Goal: Task Accomplishment & Management: Use online tool/utility

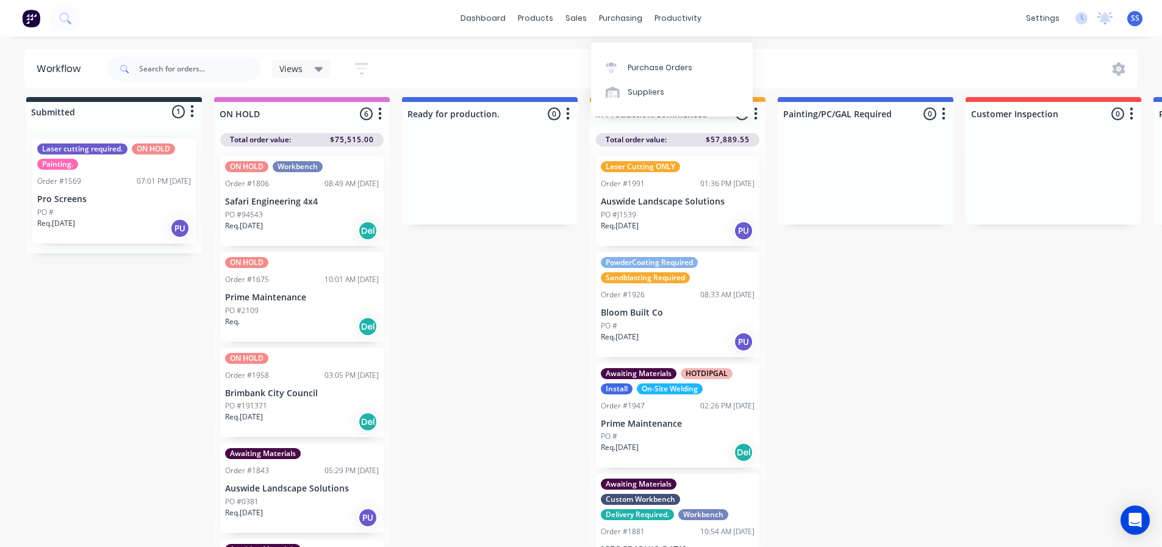
scroll to position [178, 0]
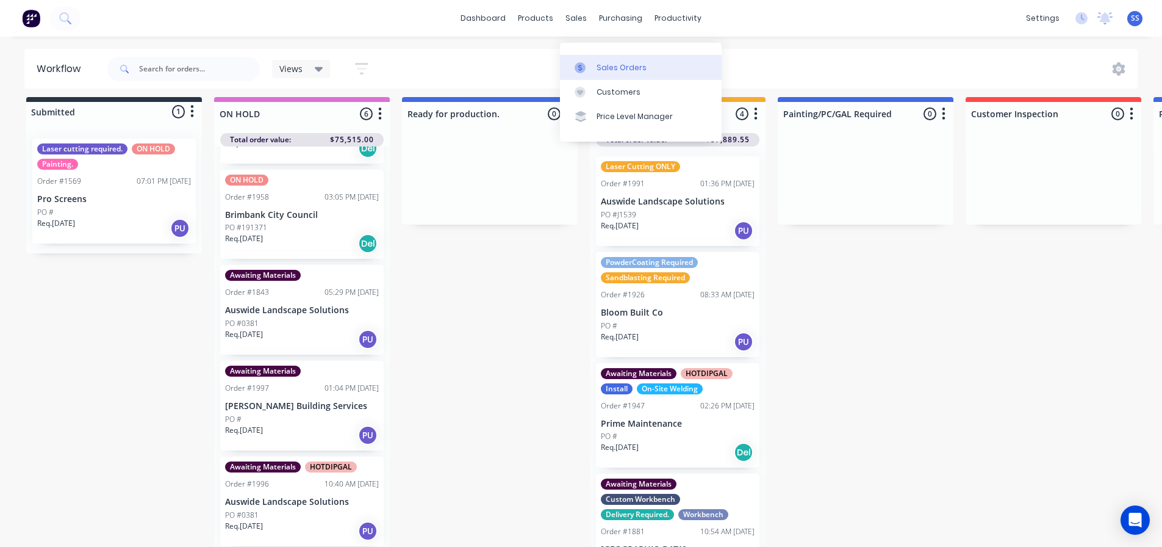
click at [590, 62] on div at bounding box center [584, 67] width 18 height 11
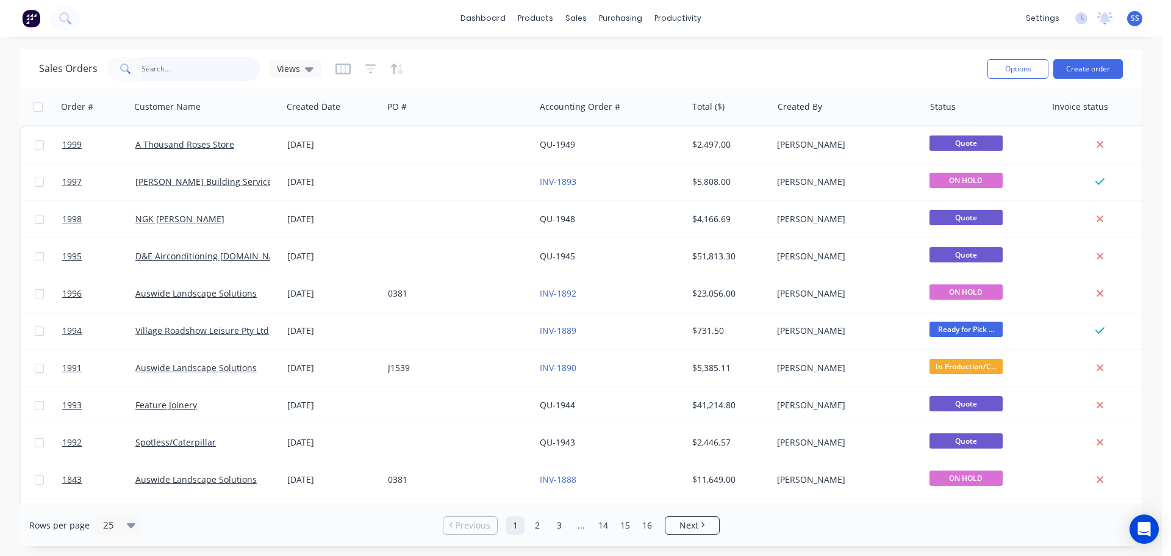
click at [204, 71] on input "text" at bounding box center [201, 69] width 119 height 24
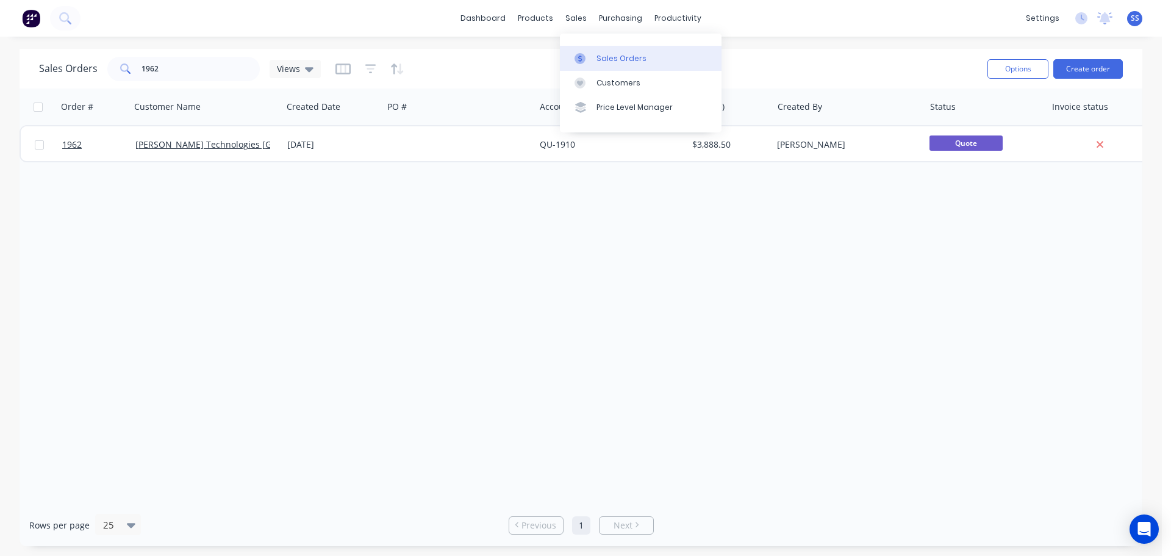
click at [589, 59] on div at bounding box center [584, 58] width 18 height 11
click at [137, 70] on span at bounding box center [124, 69] width 34 height 24
click at [146, 70] on input "1962" at bounding box center [201, 69] width 119 height 24
type input "bloom"
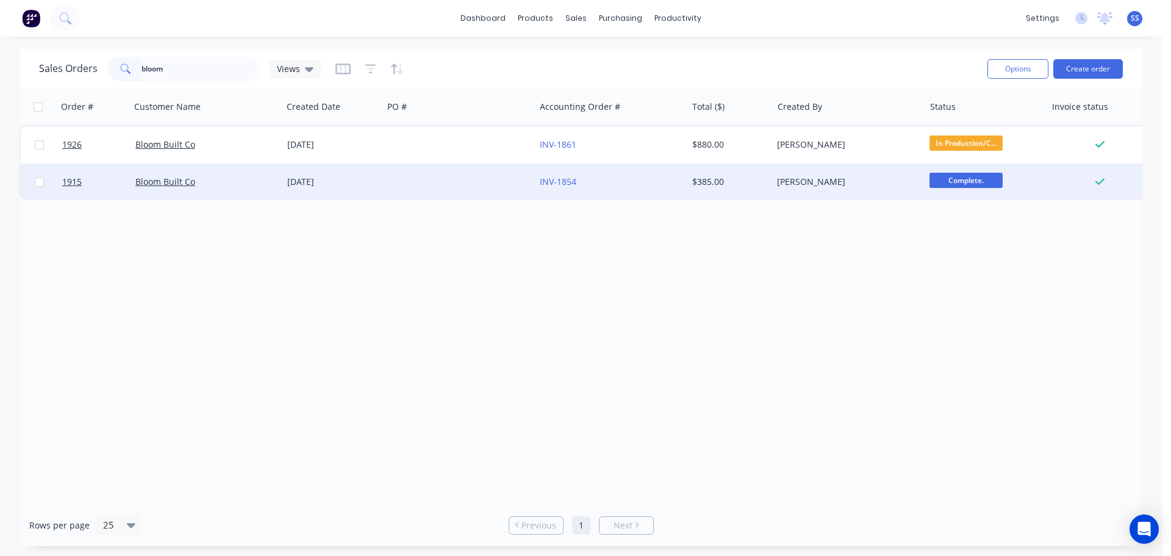
click at [366, 173] on div "[DATE]" at bounding box center [332, 182] width 101 height 37
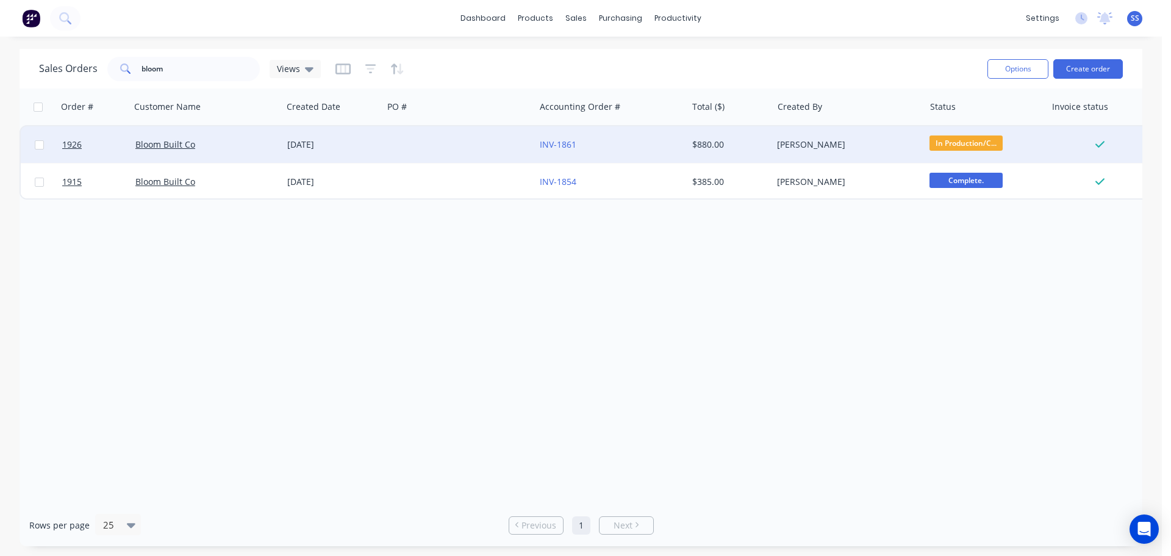
click at [271, 149] on div "Bloom Built Co" at bounding box center [206, 145] width 142 height 12
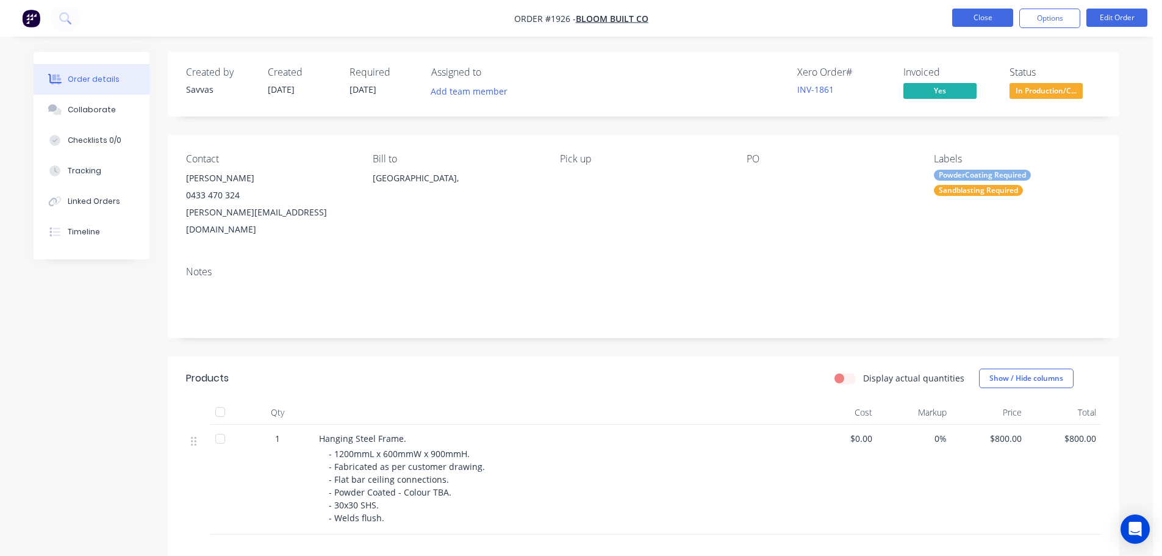
click at [959, 25] on button "Close" at bounding box center [982, 18] width 61 height 18
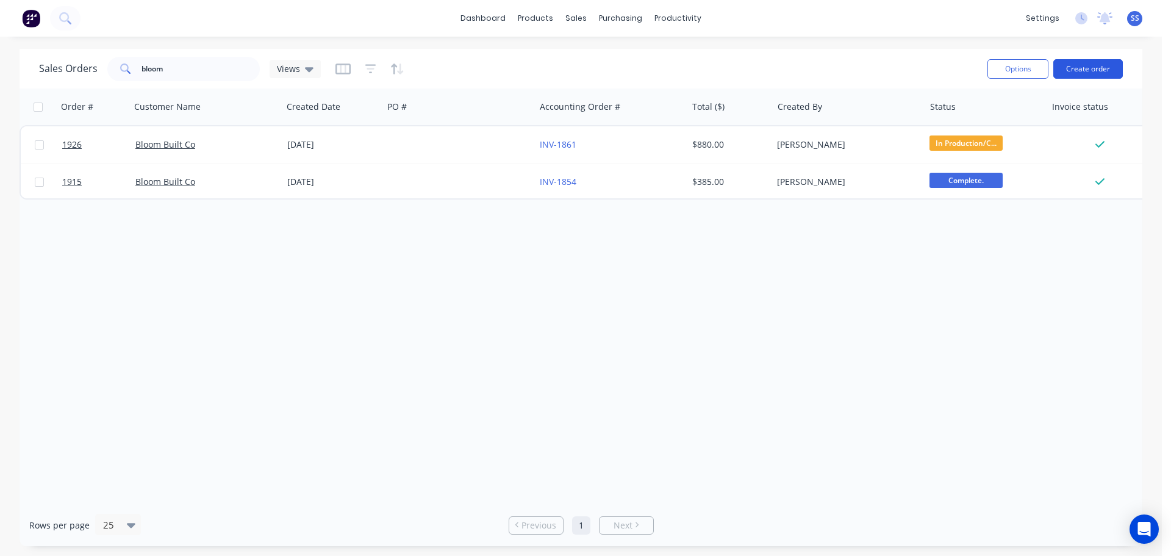
click at [1068, 67] on button "Create order" at bounding box center [1089, 69] width 70 height 20
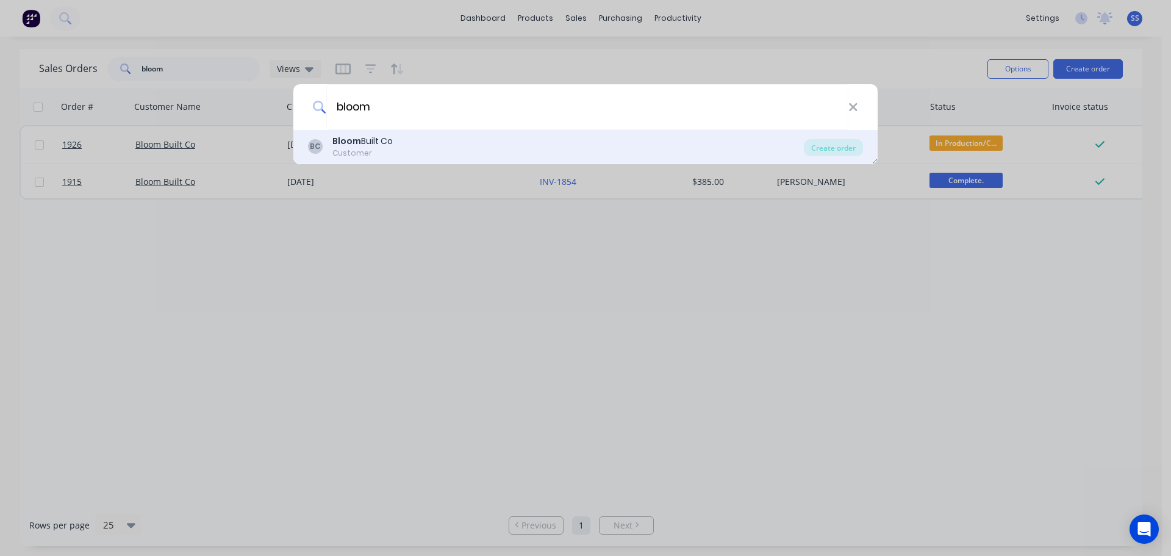
type input "bloom"
click at [467, 137] on div "[PERSON_NAME] Built Co Customer" at bounding box center [556, 147] width 496 height 24
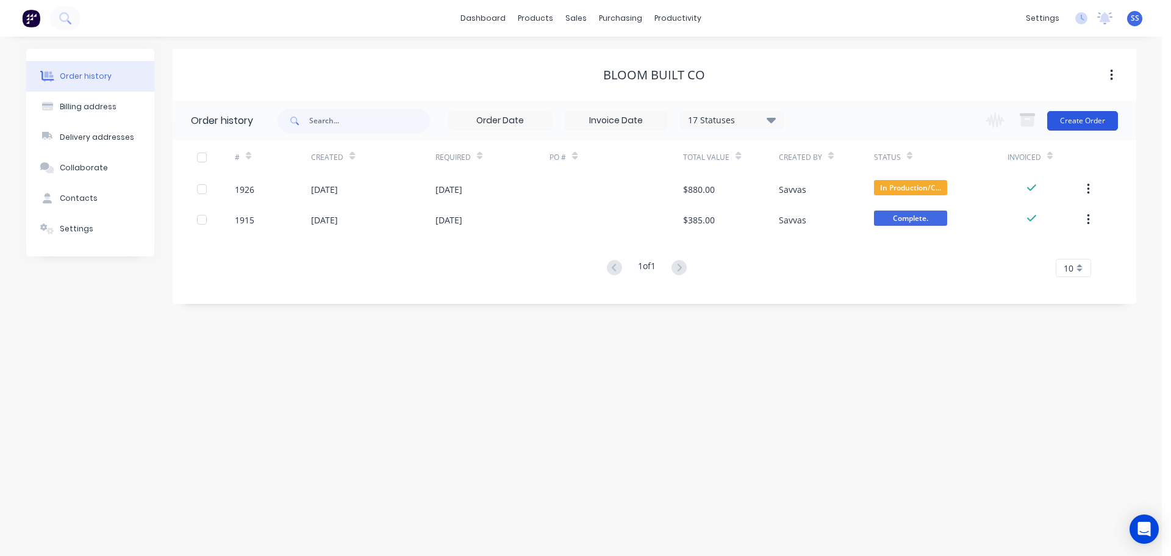
click at [1059, 118] on button "Create Order" at bounding box center [1083, 121] width 71 height 20
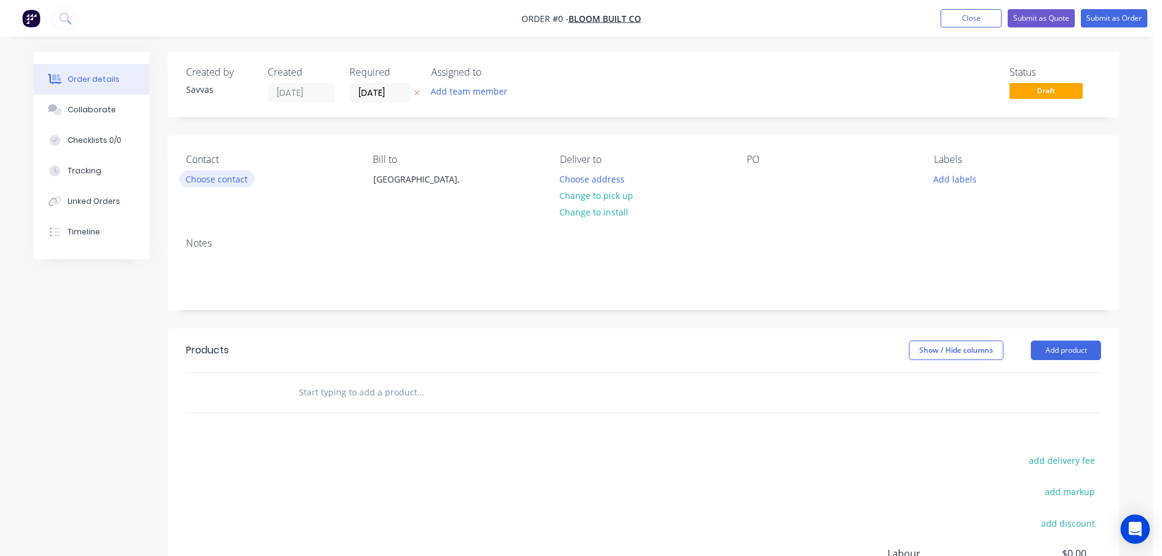
click at [252, 181] on button "Choose contact" at bounding box center [216, 178] width 75 height 16
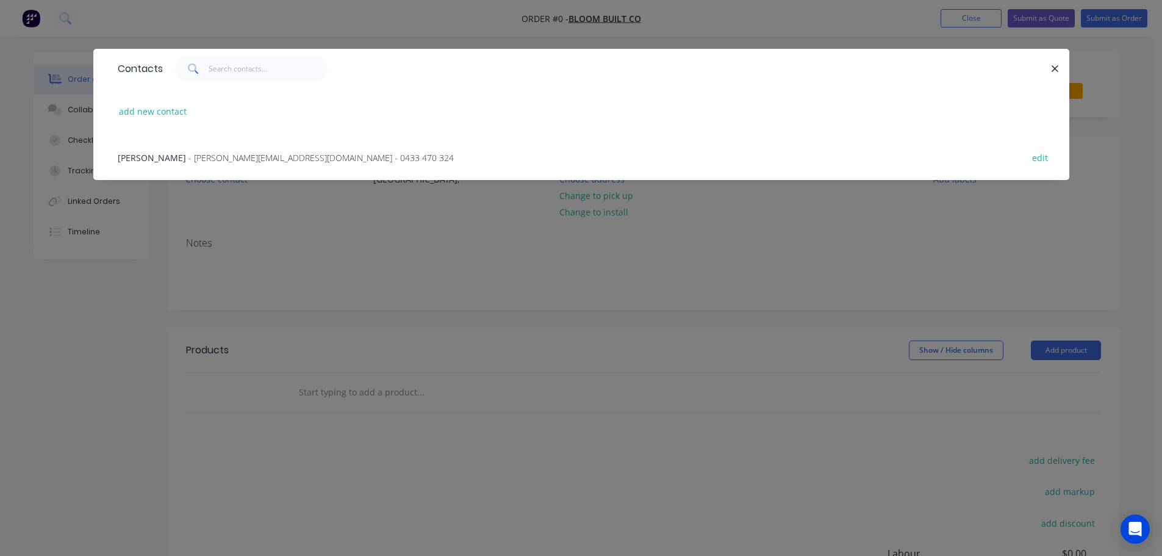
click at [242, 159] on span "- [PERSON_NAME][EMAIL_ADDRESS][DOMAIN_NAME] - 0433 470 324" at bounding box center [321, 158] width 265 height 12
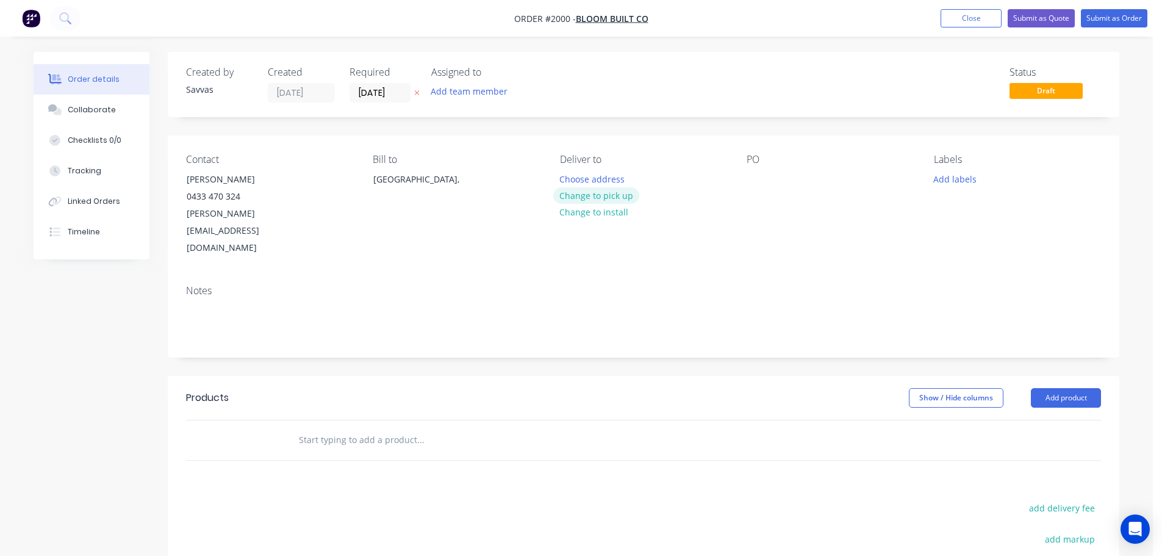
click at [610, 200] on button "Change to pick up" at bounding box center [596, 195] width 87 height 16
click at [1068, 388] on button "Add product" at bounding box center [1066, 398] width 70 height 20
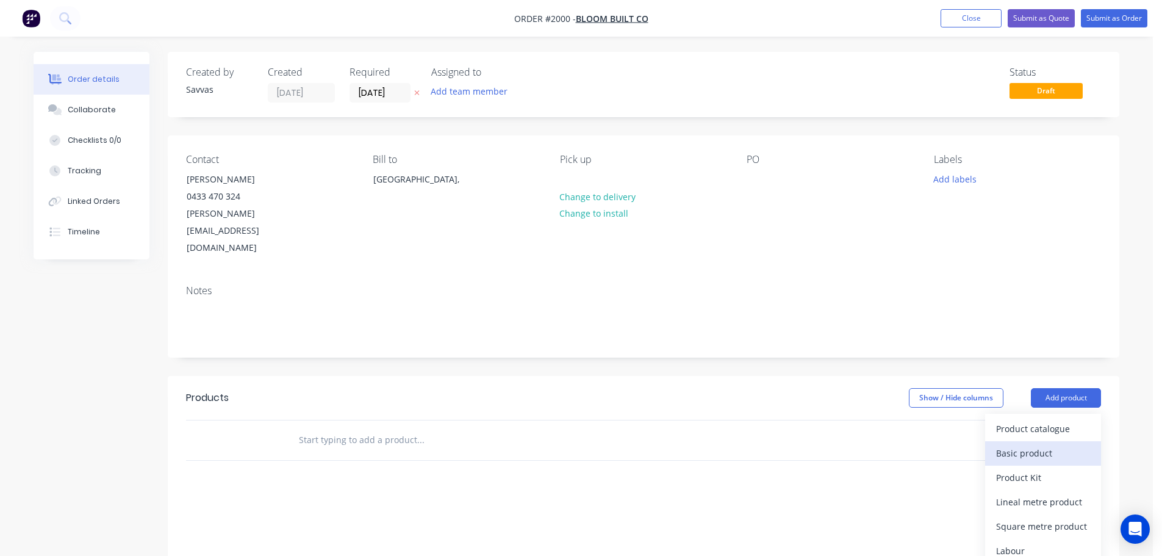
click at [1024, 444] on div "Basic product" at bounding box center [1043, 453] width 94 height 18
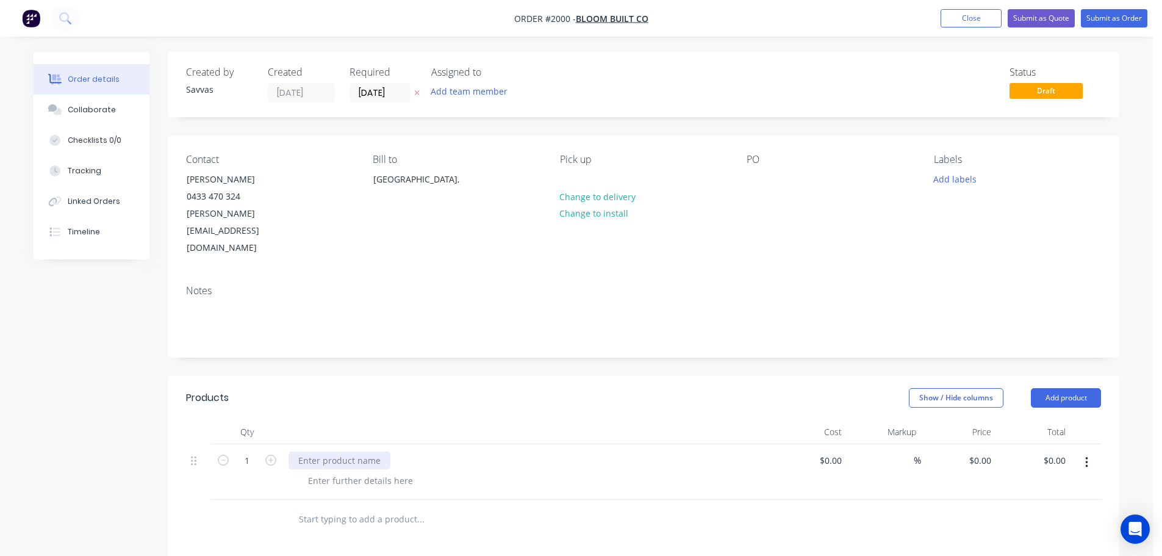
click at [376, 452] on div at bounding box center [340, 461] width 102 height 18
click at [319, 452] on div "Mesh/" at bounding box center [311, 461] width 45 height 18
click at [401, 472] on div at bounding box center [360, 481] width 124 height 18
click at [388, 472] on div at bounding box center [360, 481] width 124 height 18
click at [979, 444] on div "0 $0.00" at bounding box center [958, 472] width 75 height 56
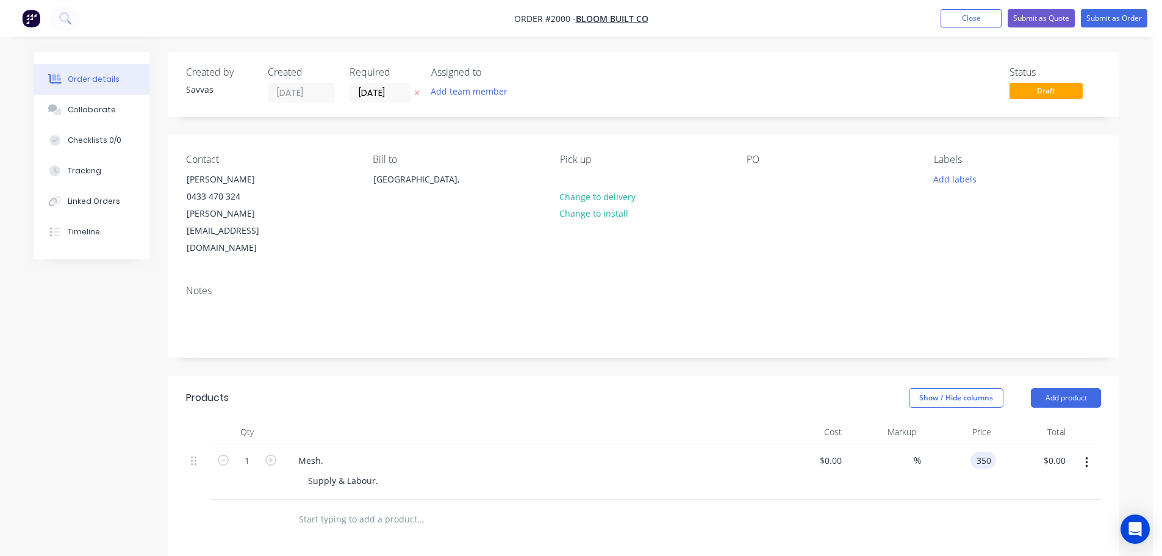
type input "$350.00"
click at [850, 384] on header "Products Show / Hide columns Add product" at bounding box center [644, 398] width 952 height 44
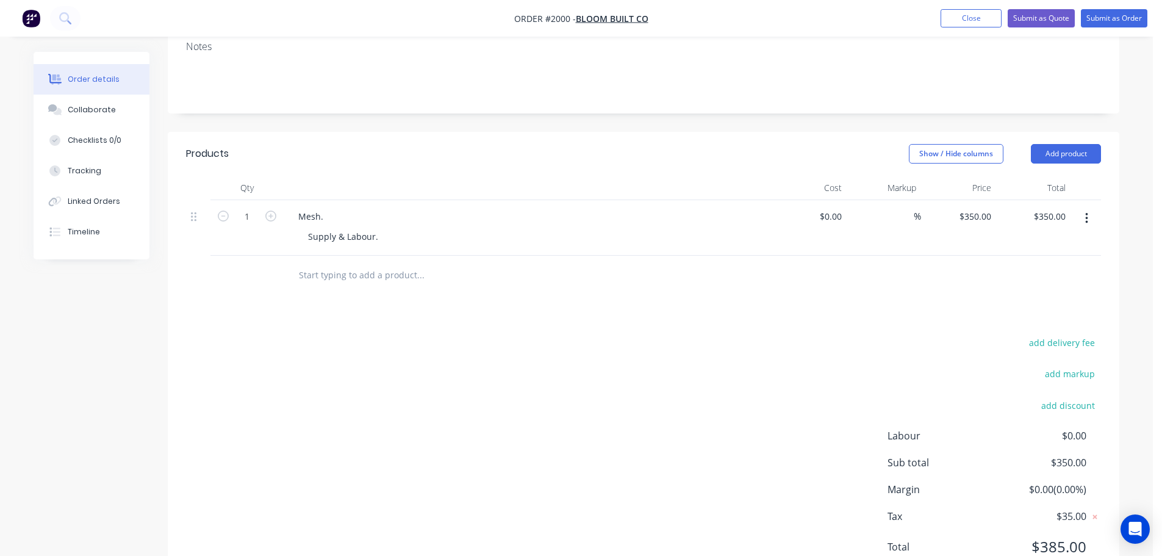
scroll to position [261, 0]
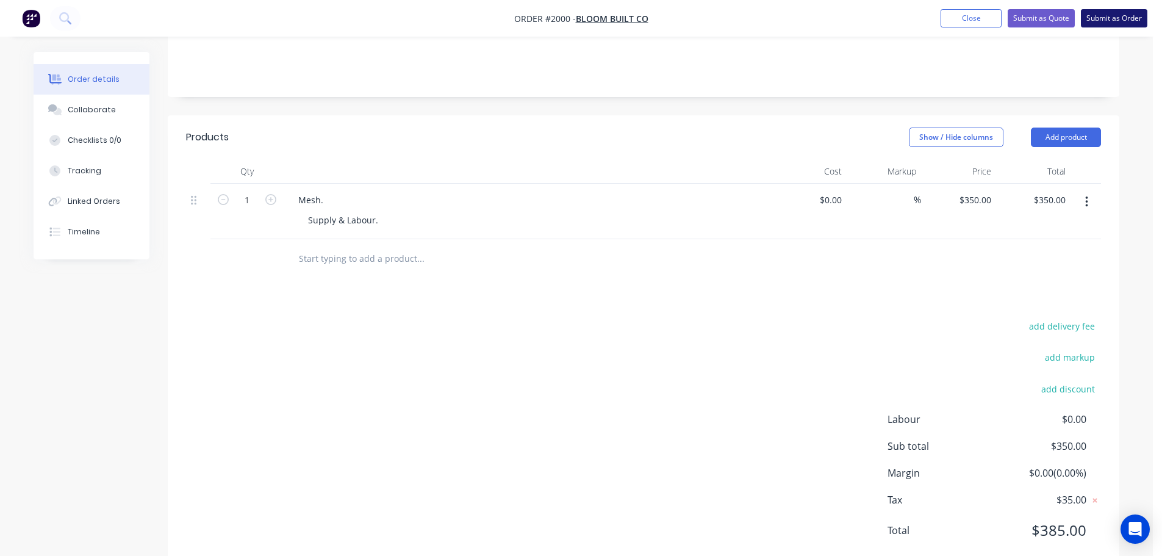
click at [1099, 20] on button "Submit as Order" at bounding box center [1114, 18] width 67 height 18
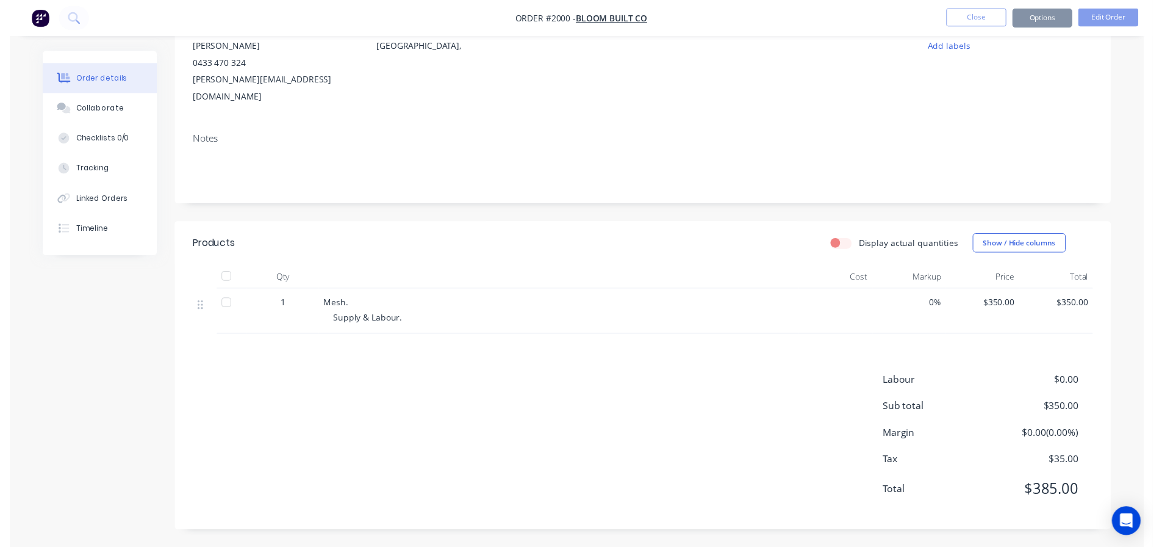
scroll to position [0, 0]
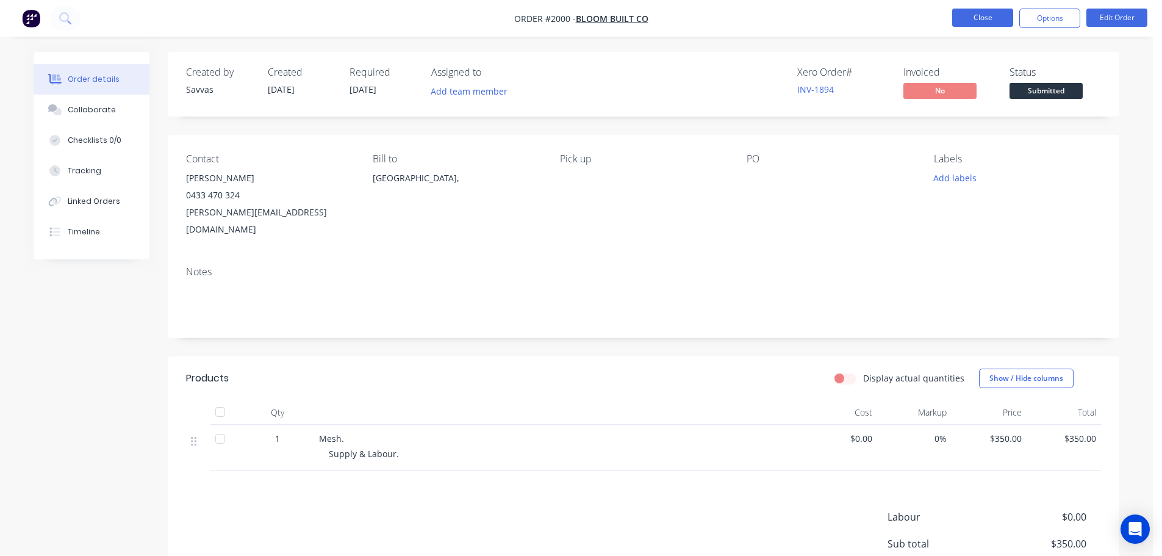
click at [981, 13] on button "Close" at bounding box center [982, 18] width 61 height 18
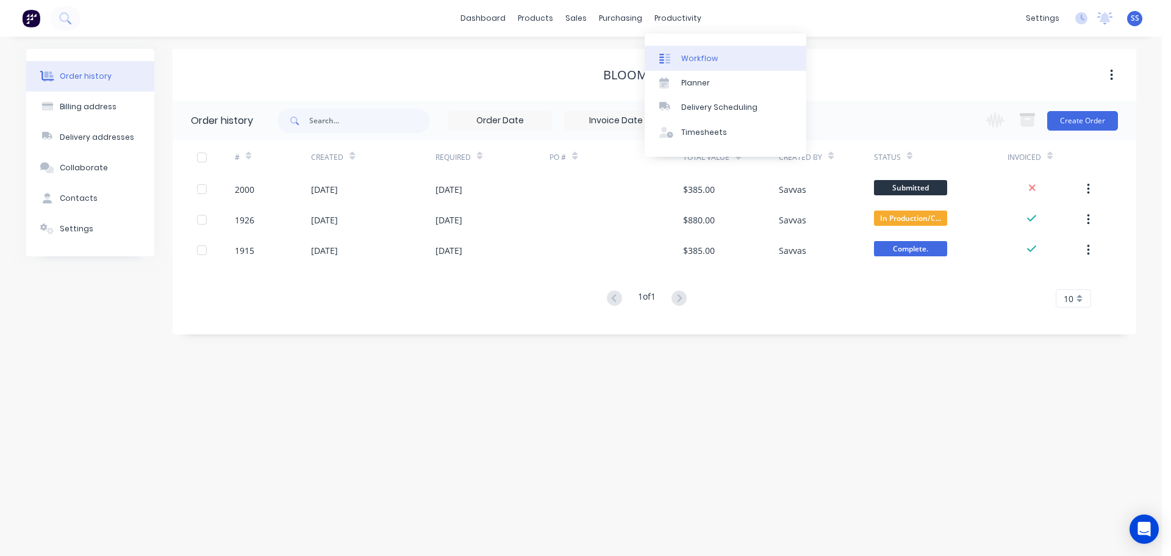
click at [685, 54] on div "Workflow" at bounding box center [700, 58] width 37 height 11
